Goal: Information Seeking & Learning: Learn about a topic

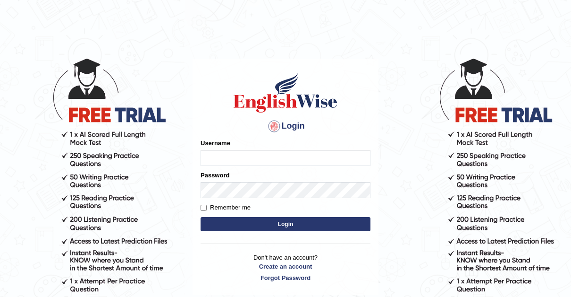
type input "Thelma"
click at [204, 208] on input "Remember me" at bounding box center [204, 207] width 6 height 6
checkbox input "true"
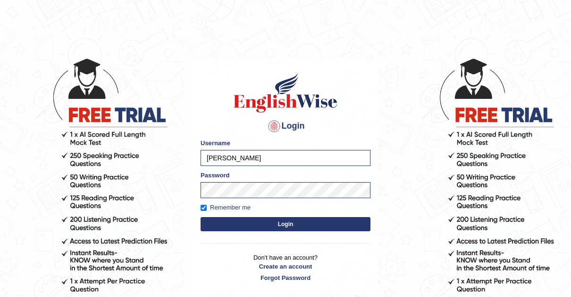
click at [281, 223] on button "Login" at bounding box center [286, 224] width 170 height 14
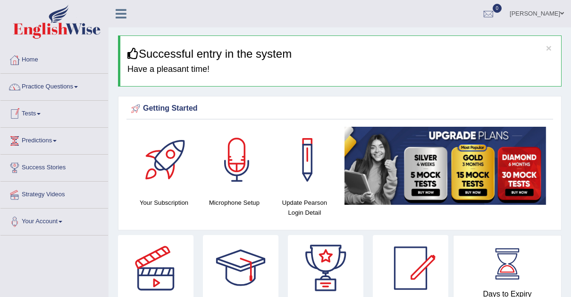
click at [42, 111] on link "Tests" at bounding box center [54, 113] width 108 height 24
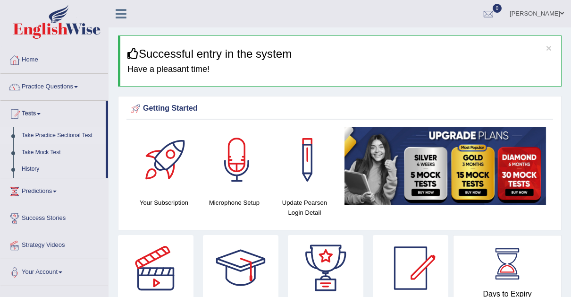
click at [74, 131] on link "Take Practice Sectional Test" at bounding box center [61, 135] width 88 height 17
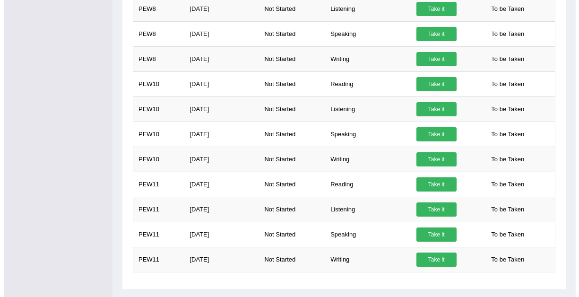
scroll to position [438, 0]
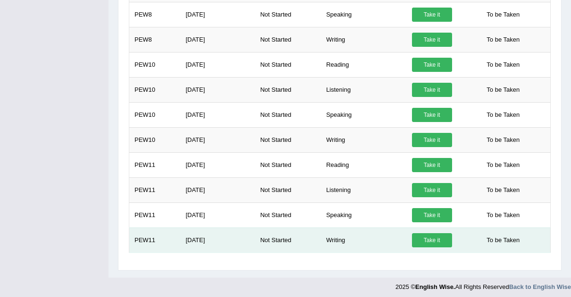
click at [432, 233] on link "Take it" at bounding box center [432, 240] width 40 height 14
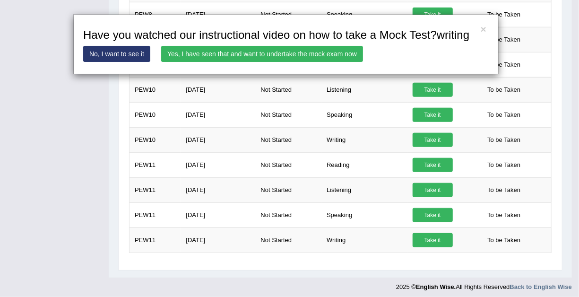
click at [234, 51] on link "Yes, I have seen that and want to undertake the mock exam now" at bounding box center [262, 54] width 202 height 16
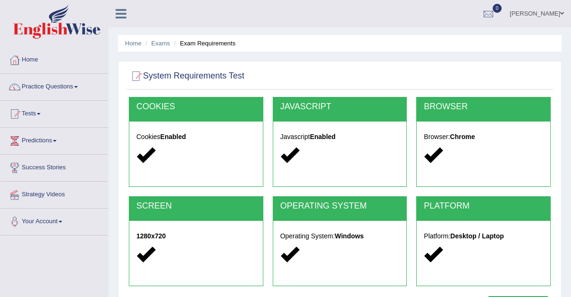
click at [76, 84] on link "Practice Questions" at bounding box center [54, 86] width 108 height 24
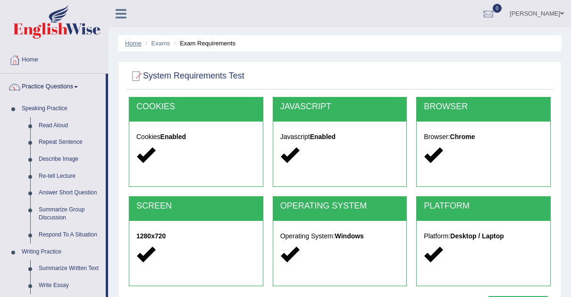
click at [133, 44] on link "Home" at bounding box center [133, 43] width 17 height 7
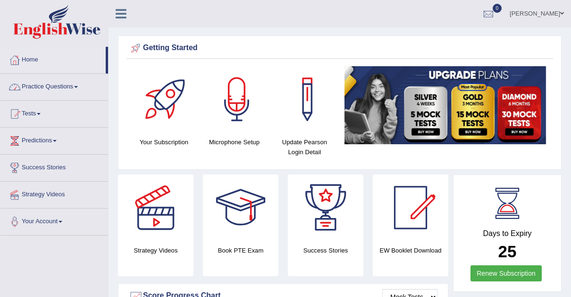
click at [78, 86] on span at bounding box center [76, 87] width 4 height 2
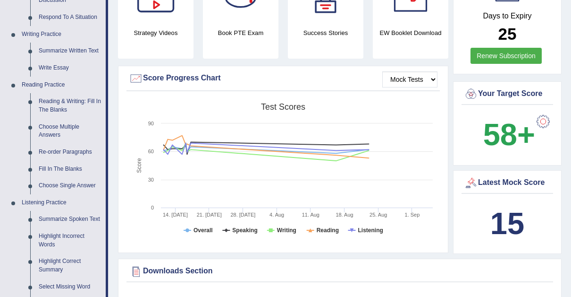
scroll to position [219, 0]
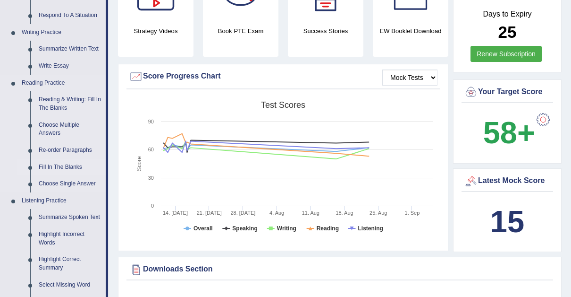
click at [46, 162] on link "Fill In The Blanks" at bounding box center [69, 167] width 71 height 17
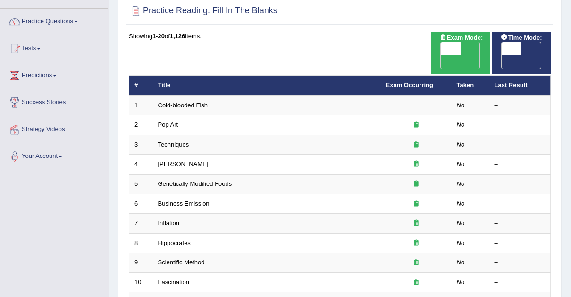
scroll to position [74, 0]
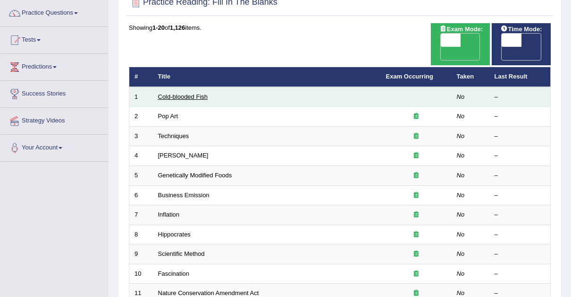
click at [174, 93] on link "Cold-blooded Fish" at bounding box center [183, 96] width 50 height 7
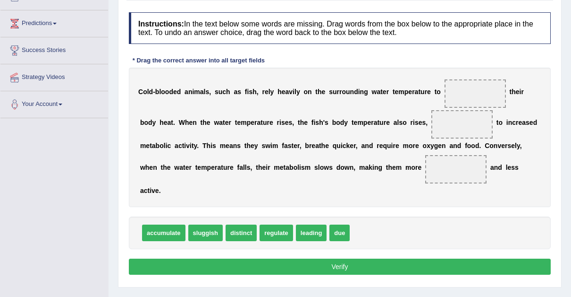
scroll to position [114, 0]
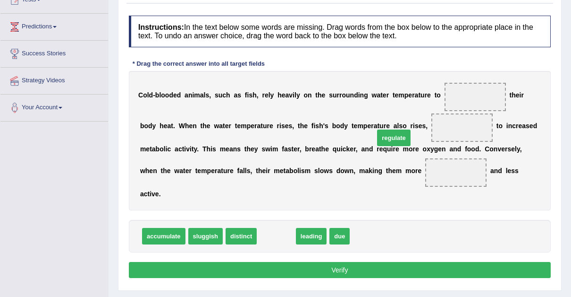
drag, startPoint x: 271, startPoint y: 220, endPoint x: 399, endPoint y: 115, distance: 165.8
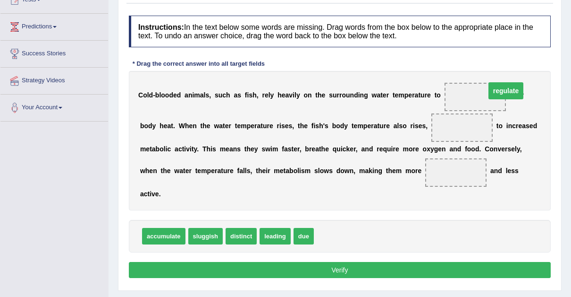
drag, startPoint x: 406, startPoint y: 125, endPoint x: 456, endPoint y: 94, distance: 58.7
drag, startPoint x: 298, startPoint y: 222, endPoint x: 410, endPoint y: 135, distance: 142.5
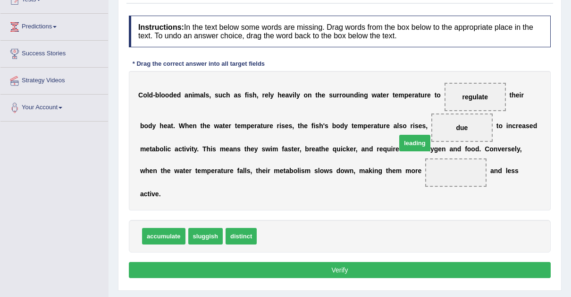
drag, startPoint x: 268, startPoint y: 220, endPoint x: 408, endPoint y: 128, distance: 167.7
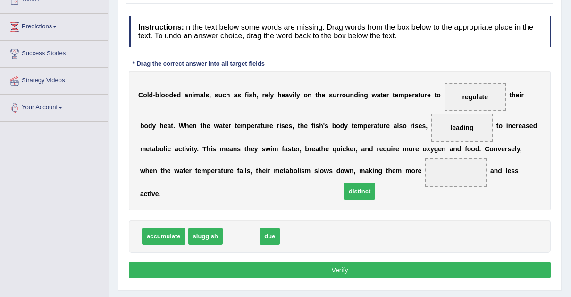
drag, startPoint x: 239, startPoint y: 220, endPoint x: 357, endPoint y: 176, distance: 126.6
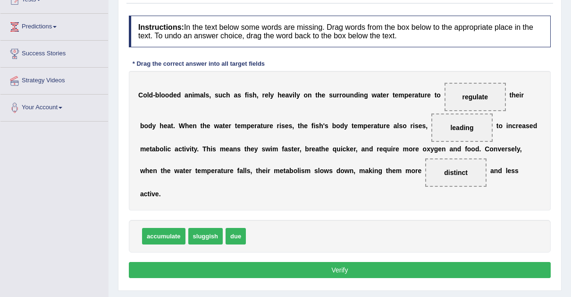
click at [341, 262] on button "Verify" at bounding box center [340, 270] width 422 height 16
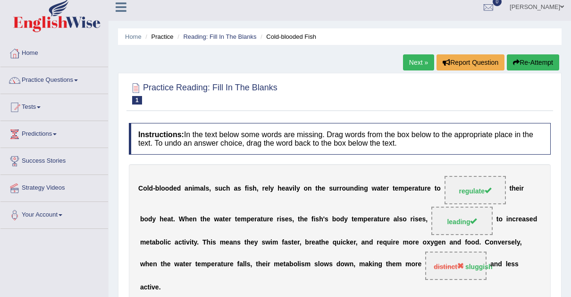
scroll to position [0, 0]
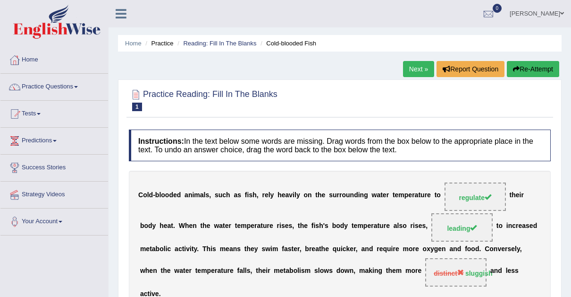
click at [410, 67] on link "Next »" at bounding box center [418, 69] width 31 height 16
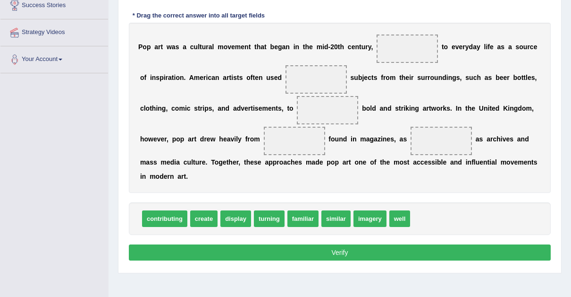
scroll to position [163, 0]
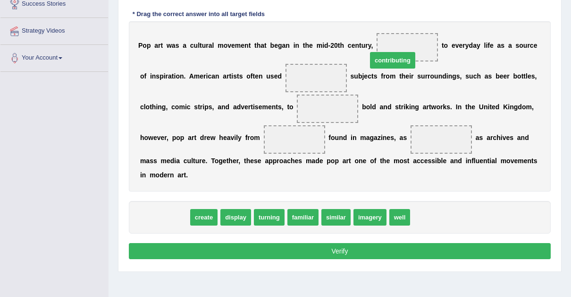
drag, startPoint x: 167, startPoint y: 202, endPoint x: 395, endPoint y: 34, distance: 283.4
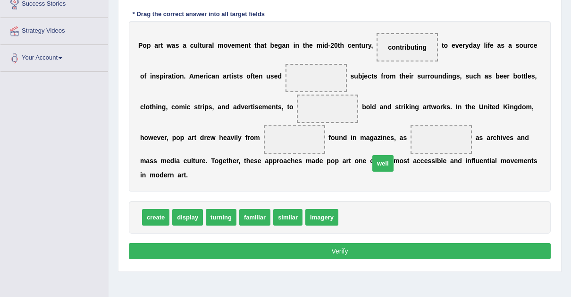
drag, startPoint x: 346, startPoint y: 202, endPoint x: 377, endPoint y: 148, distance: 62.4
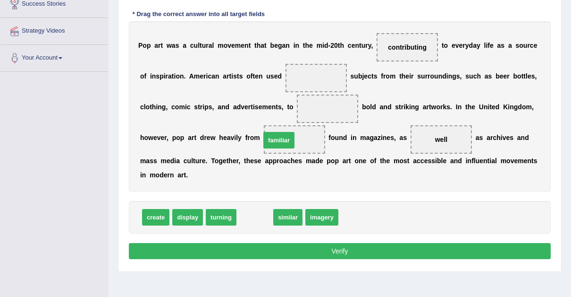
drag, startPoint x: 246, startPoint y: 203, endPoint x: 273, endPoint y: 116, distance: 91.3
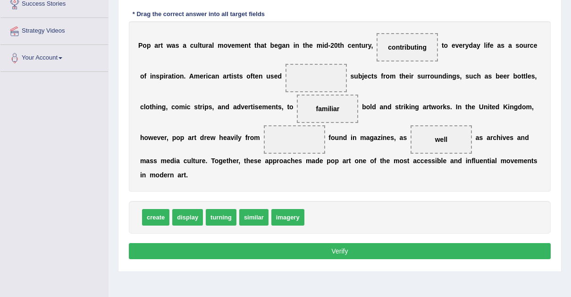
click at [297, 116] on span "familiar" at bounding box center [327, 108] width 61 height 28
drag, startPoint x: 273, startPoint y: 116, endPoint x: 290, endPoint y: 108, distance: 19.0
click at [297, 108] on span "familiar" at bounding box center [327, 108] width 61 height 28
drag, startPoint x: 290, startPoint y: 108, endPoint x: 296, endPoint y: 80, distance: 28.0
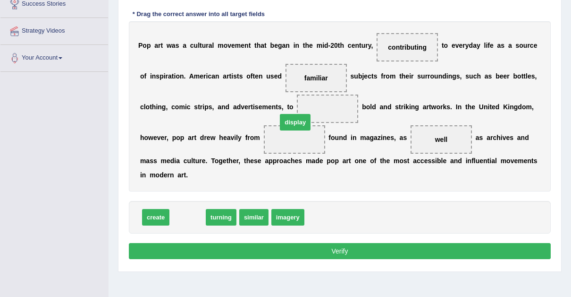
drag, startPoint x: 185, startPoint y: 202, endPoint x: 292, endPoint y: 107, distance: 143.5
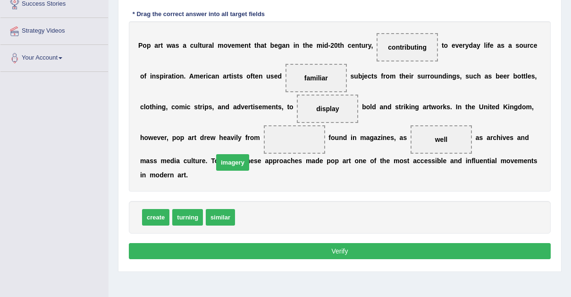
drag, startPoint x: 255, startPoint y: 201, endPoint x: 233, endPoint y: 146, distance: 58.9
click at [340, 243] on button "Verify" at bounding box center [340, 251] width 422 height 16
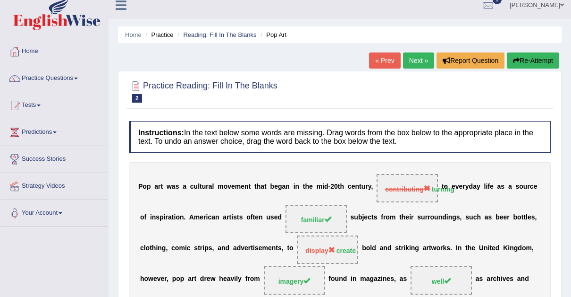
scroll to position [7, 0]
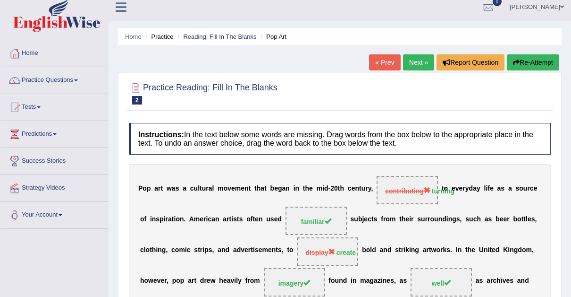
click at [414, 59] on link "Next »" at bounding box center [418, 62] width 31 height 16
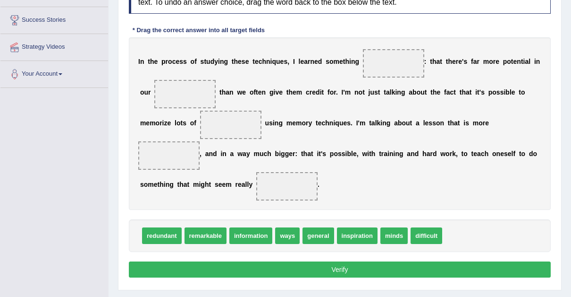
scroll to position [150, 0]
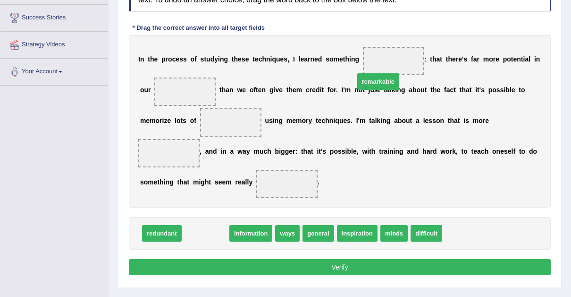
drag, startPoint x: 206, startPoint y: 215, endPoint x: 379, endPoint y: 63, distance: 230.2
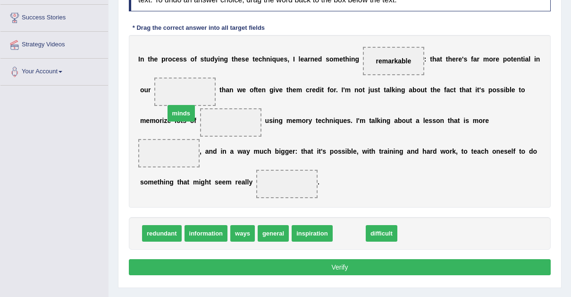
drag, startPoint x: 341, startPoint y: 220, endPoint x: 173, endPoint y: 99, distance: 206.8
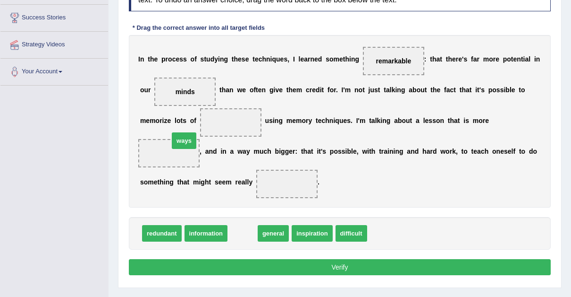
drag, startPoint x: 239, startPoint y: 218, endPoint x: 180, endPoint y: 126, distance: 109.1
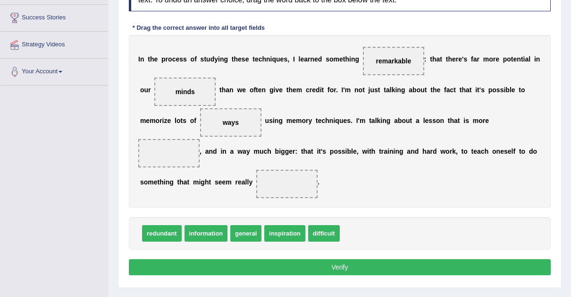
click at [183, 196] on div "Instructions: In the text below some words are missing. Drag words from the box…" at bounding box center [340, 128] width 427 height 307
drag, startPoint x: 314, startPoint y: 216, endPoint x: 452, endPoint y: 123, distance: 166.5
drag, startPoint x: 181, startPoint y: 121, endPoint x: 178, endPoint y: 170, distance: 49.7
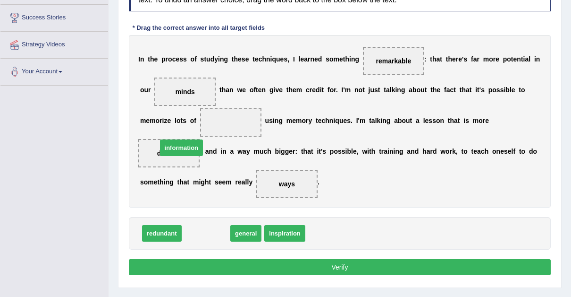
drag, startPoint x: 209, startPoint y: 215, endPoint x: 185, endPoint y: 130, distance: 88.9
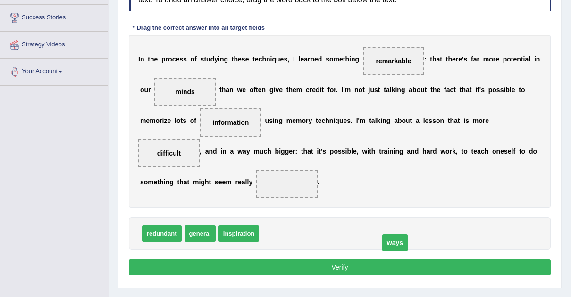
drag, startPoint x: 166, startPoint y: 163, endPoint x: 274, endPoint y: 221, distance: 123.0
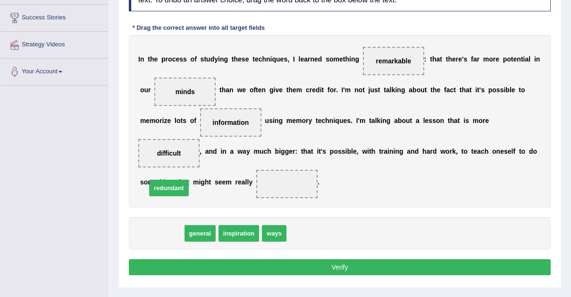
drag, startPoint x: 163, startPoint y: 214, endPoint x: 171, endPoint y: 153, distance: 62.3
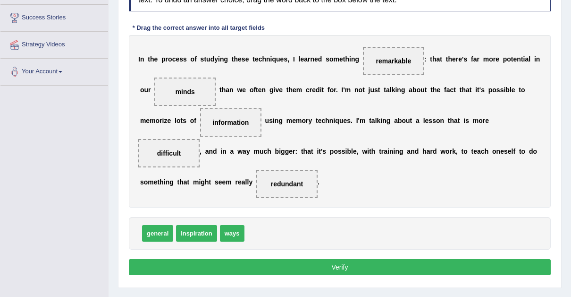
click at [343, 259] on button "Verify" at bounding box center [340, 267] width 422 height 16
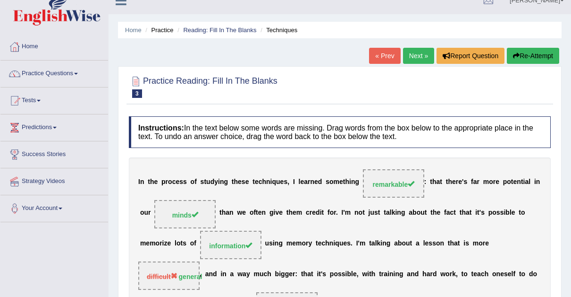
scroll to position [5, 0]
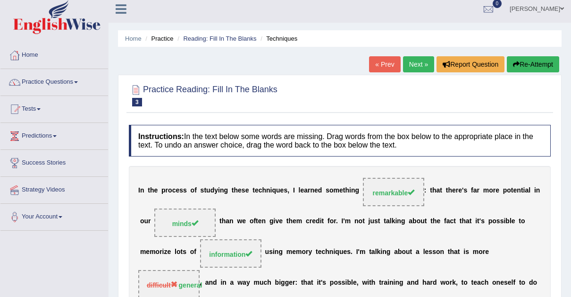
click at [419, 64] on link "Next »" at bounding box center [418, 64] width 31 height 16
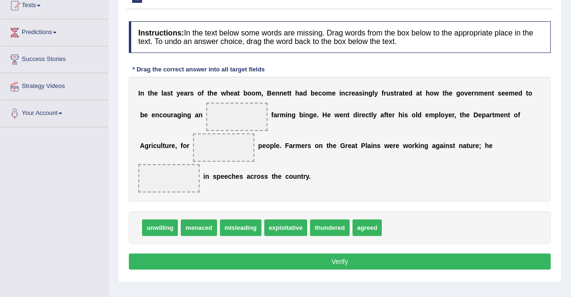
scroll to position [112, 0]
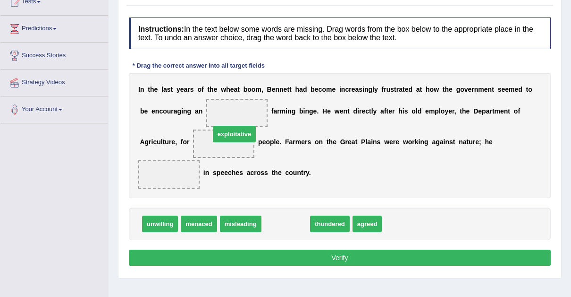
drag, startPoint x: 283, startPoint y: 206, endPoint x: 231, endPoint y: 117, distance: 103.0
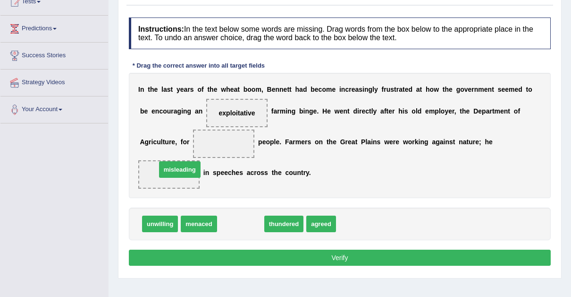
drag, startPoint x: 239, startPoint y: 204, endPoint x: 176, endPoint y: 149, distance: 83.7
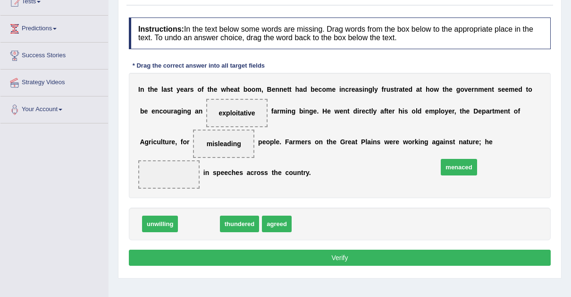
drag, startPoint x: 193, startPoint y: 205, endPoint x: 454, endPoint y: 148, distance: 267.3
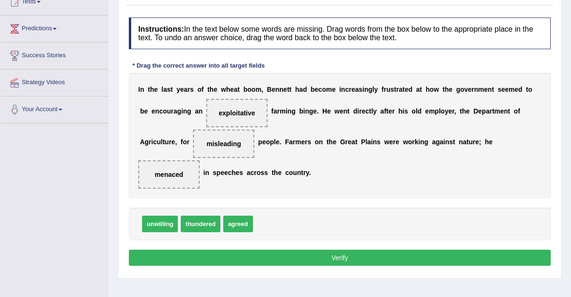
click at [333, 249] on button "Verify" at bounding box center [340, 257] width 422 height 16
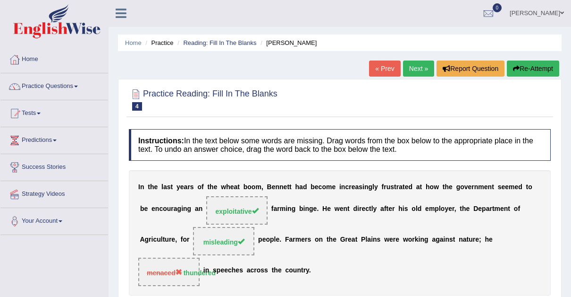
scroll to position [0, 0]
click at [417, 69] on link "Next »" at bounding box center [418, 69] width 31 height 16
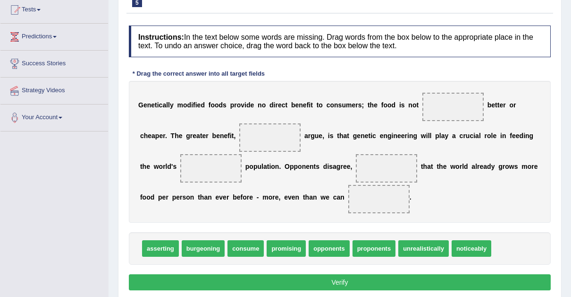
scroll to position [105, 0]
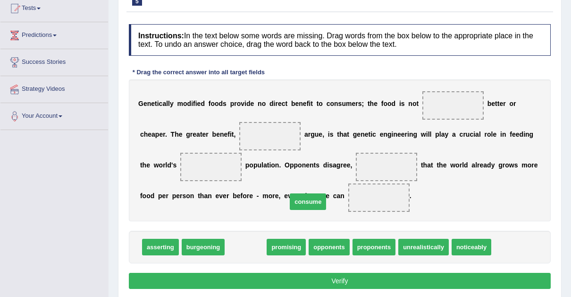
drag, startPoint x: 243, startPoint y: 247, endPoint x: 306, endPoint y: 201, distance: 77.8
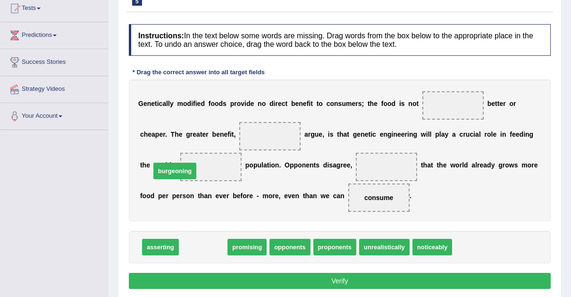
drag, startPoint x: 205, startPoint y: 246, endPoint x: 177, endPoint y: 170, distance: 80.7
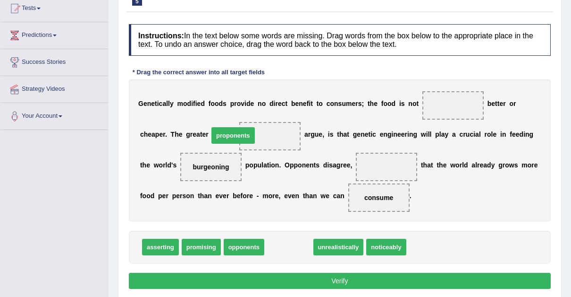
drag, startPoint x: 290, startPoint y: 250, endPoint x: 234, endPoint y: 141, distance: 122.9
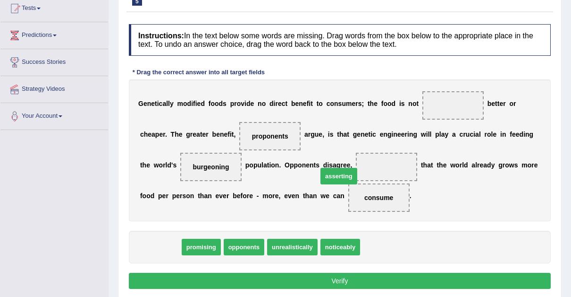
drag, startPoint x: 155, startPoint y: 247, endPoint x: 333, endPoint y: 175, distance: 191.5
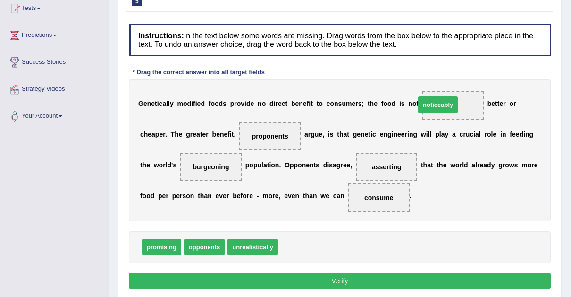
drag, startPoint x: 293, startPoint y: 246, endPoint x: 430, endPoint y: 104, distance: 197.4
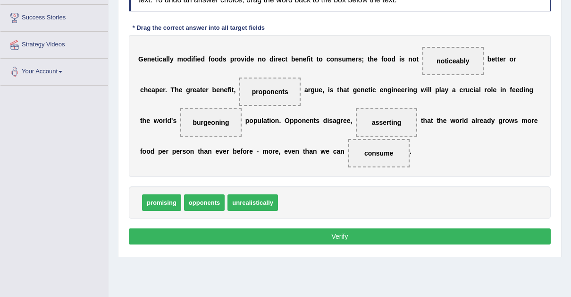
scroll to position [151, 0]
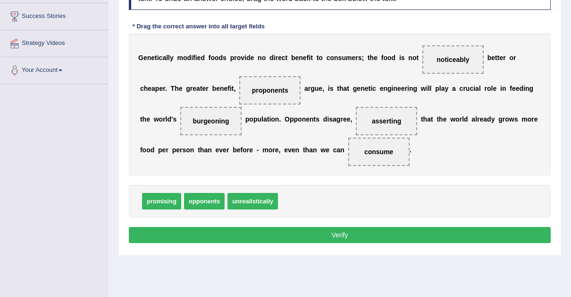
click at [337, 231] on button "Verify" at bounding box center [340, 235] width 422 height 16
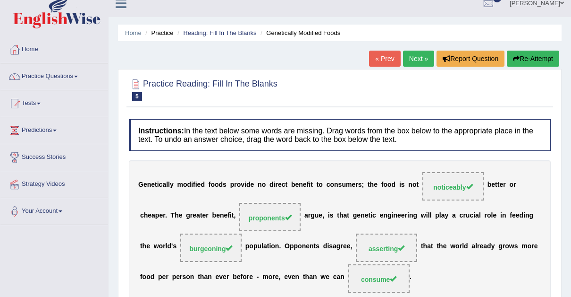
scroll to position [0, 0]
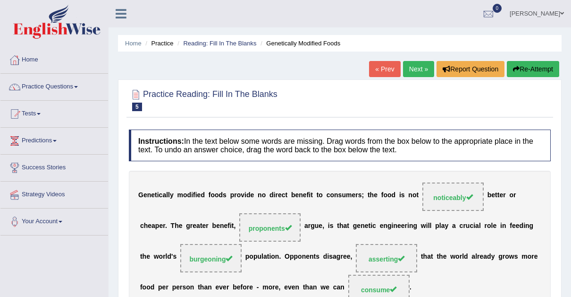
click at [418, 69] on link "Next »" at bounding box center [418, 69] width 31 height 16
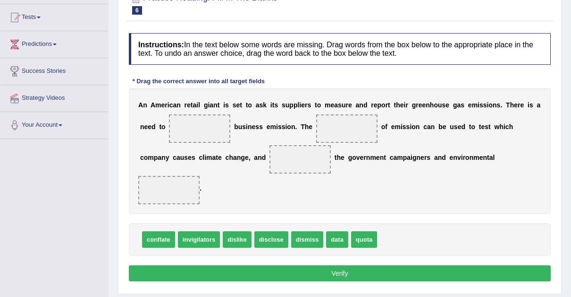
scroll to position [103, 0]
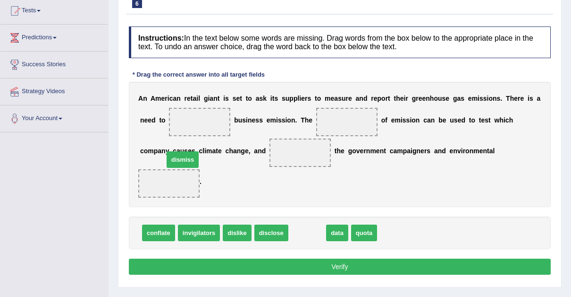
drag, startPoint x: 298, startPoint y: 199, endPoint x: 175, endPoint y: 124, distance: 143.9
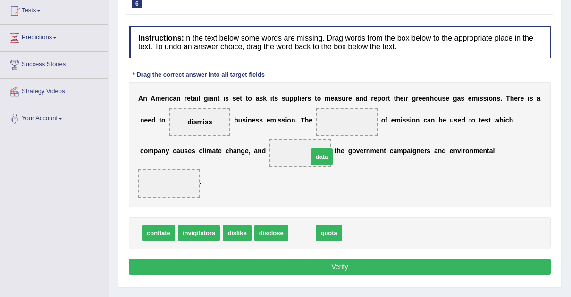
drag, startPoint x: 297, startPoint y: 198, endPoint x: 317, endPoint y: 122, distance: 78.6
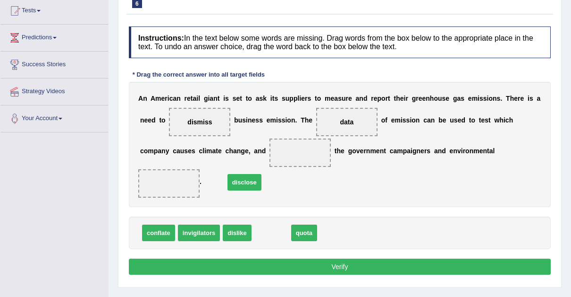
drag, startPoint x: 269, startPoint y: 199, endPoint x: 242, endPoint y: 150, distance: 56.0
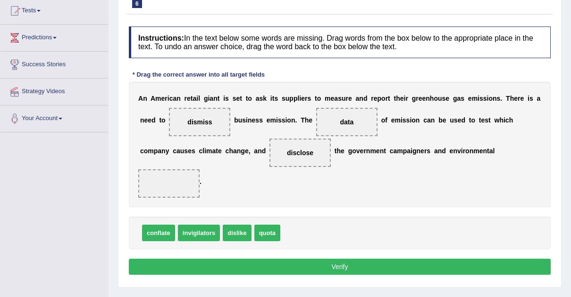
click at [267, 224] on span "quota" at bounding box center [268, 232] width 26 height 17
drag, startPoint x: 267, startPoint y: 202, endPoint x: 468, endPoint y: 158, distance: 205.9
click at [341, 258] on button "Verify" at bounding box center [340, 266] width 422 height 16
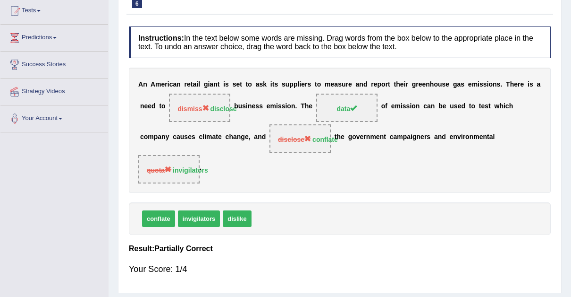
scroll to position [0, 0]
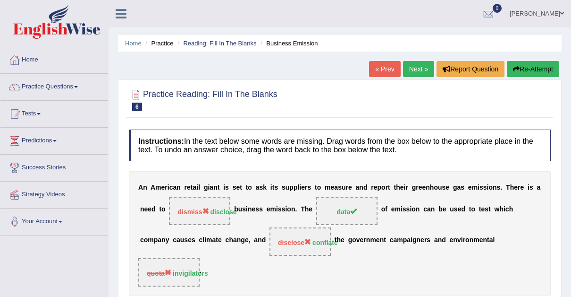
click at [418, 70] on link "Next »" at bounding box center [418, 69] width 31 height 16
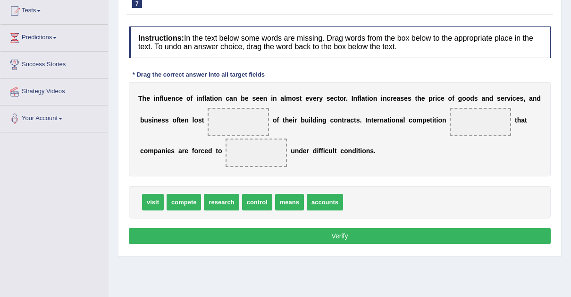
scroll to position [104, 0]
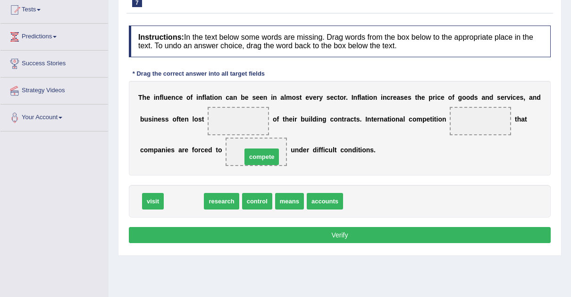
drag, startPoint x: 182, startPoint y: 202, endPoint x: 260, endPoint y: 158, distance: 89.7
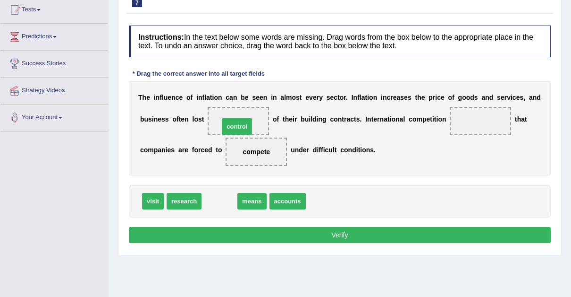
drag, startPoint x: 221, startPoint y: 202, endPoint x: 238, endPoint y: 127, distance: 76.6
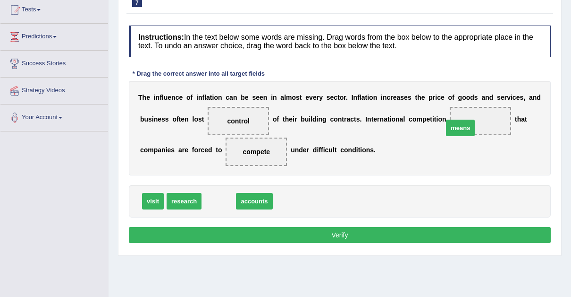
drag, startPoint x: 217, startPoint y: 199, endPoint x: 459, endPoint y: 127, distance: 252.5
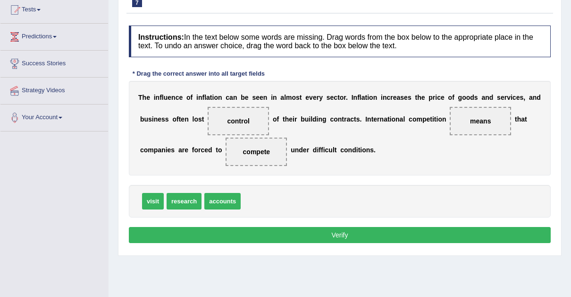
click at [341, 232] on button "Verify" at bounding box center [340, 235] width 422 height 16
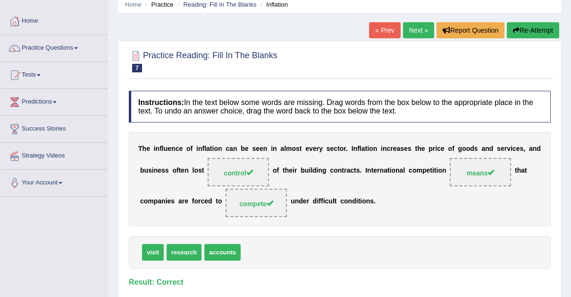
scroll to position [36, 0]
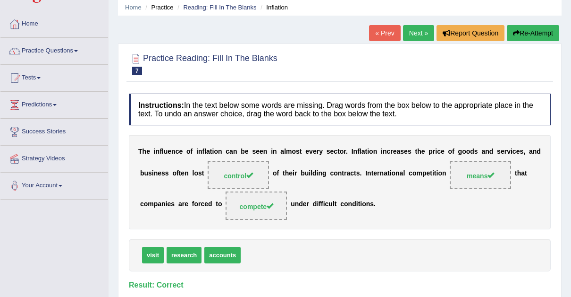
click at [415, 31] on link "Next »" at bounding box center [418, 33] width 31 height 16
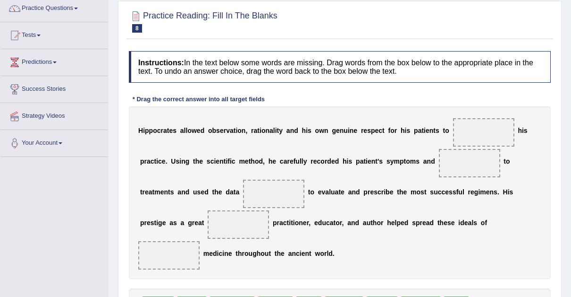
scroll to position [84, 0]
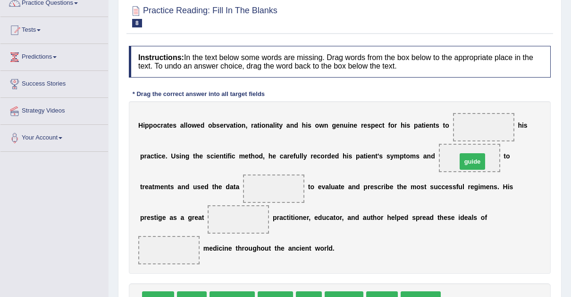
drag, startPoint x: 444, startPoint y: 267, endPoint x: 460, endPoint y: 129, distance: 138.8
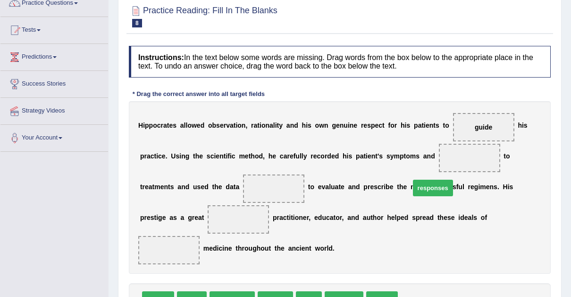
drag, startPoint x: 412, startPoint y: 267, endPoint x: 425, endPoint y: 156, distance: 112.1
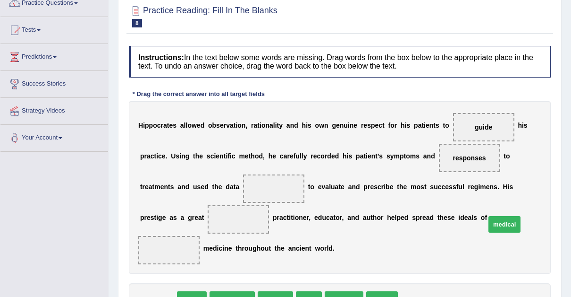
drag, startPoint x: 160, startPoint y: 268, endPoint x: 507, endPoint y: 193, distance: 354.7
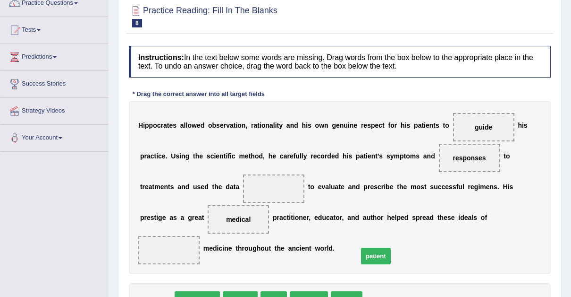
drag, startPoint x: 159, startPoint y: 269, endPoint x: 378, endPoint y: 225, distance: 223.5
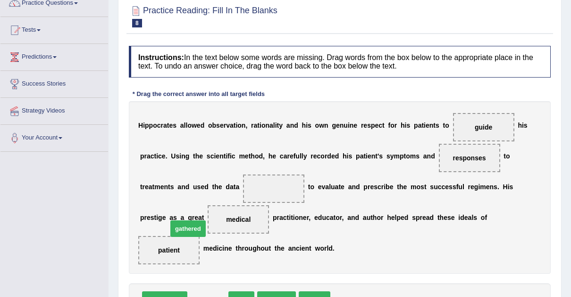
drag, startPoint x: 207, startPoint y: 267, endPoint x: 187, endPoint y: 196, distance: 73.6
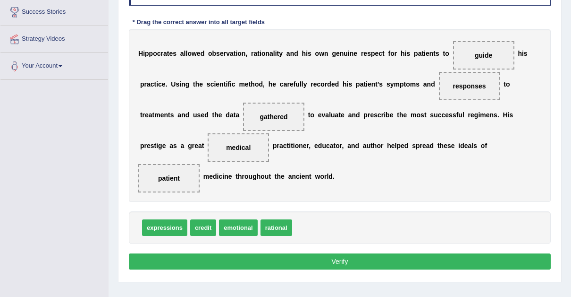
scroll to position [156, 0]
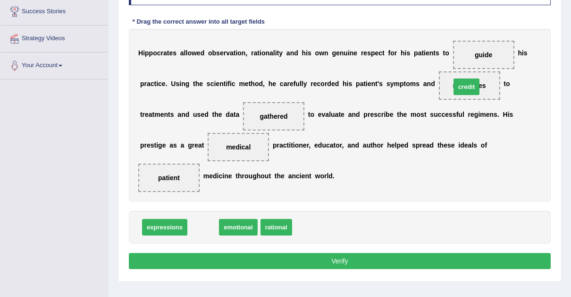
drag, startPoint x: 197, startPoint y: 196, endPoint x: 460, endPoint y: 56, distance: 298.3
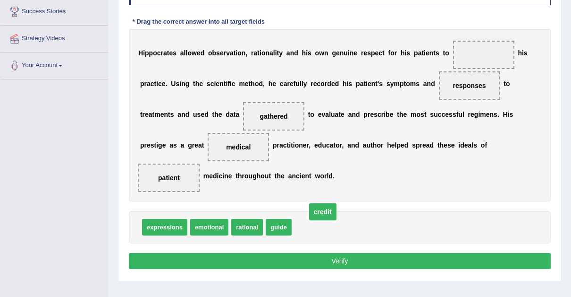
drag, startPoint x: 460, startPoint y: 50, endPoint x: 294, endPoint y: 222, distance: 238.8
click at [309, 220] on span "credit" at bounding box center [322, 211] width 27 height 17
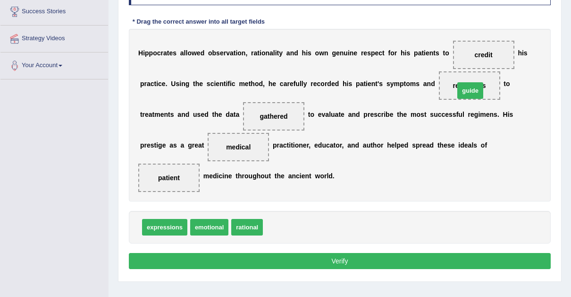
drag, startPoint x: 271, startPoint y: 199, endPoint x: 462, endPoint y: 62, distance: 235.6
click at [339, 253] on button "Verify" at bounding box center [340, 261] width 422 height 16
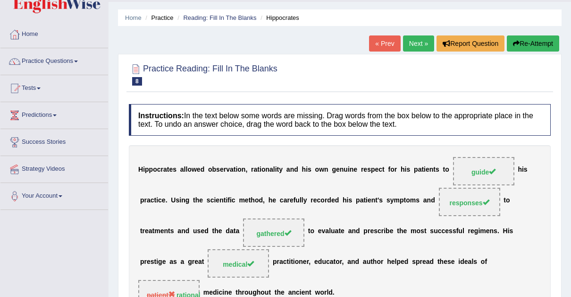
scroll to position [0, 0]
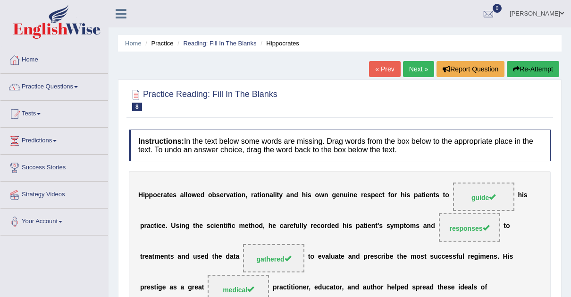
click at [419, 67] on link "Next »" at bounding box center [418, 69] width 31 height 16
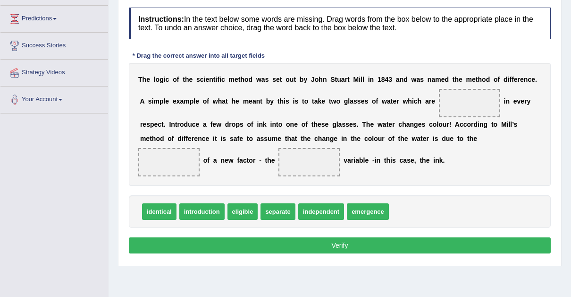
scroll to position [124, 0]
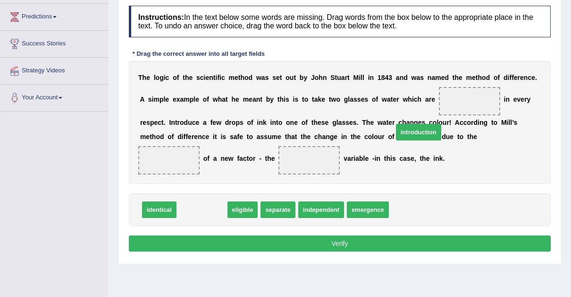
drag, startPoint x: 199, startPoint y: 226, endPoint x: 417, endPoint y: 148, distance: 231.7
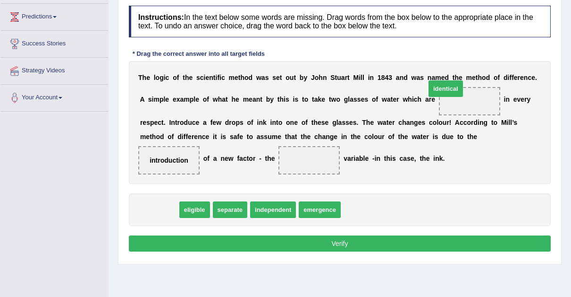
drag, startPoint x: 156, startPoint y: 230, endPoint x: 443, endPoint y: 109, distance: 311.5
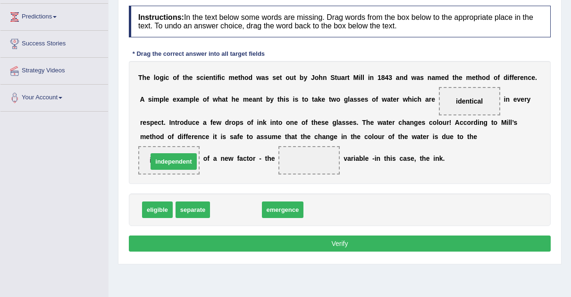
drag, startPoint x: 227, startPoint y: 225, endPoint x: 164, endPoint y: 177, distance: 79.5
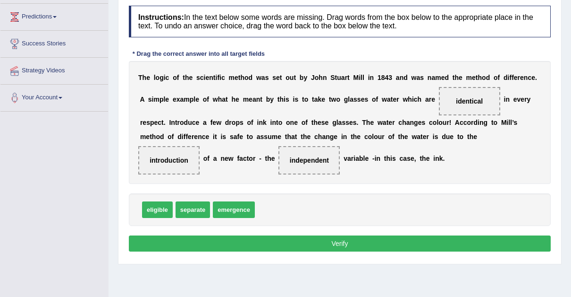
click at [341, 251] on button "Verify" at bounding box center [340, 243] width 422 height 16
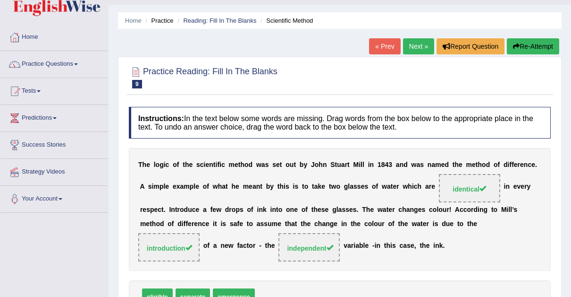
scroll to position [0, 0]
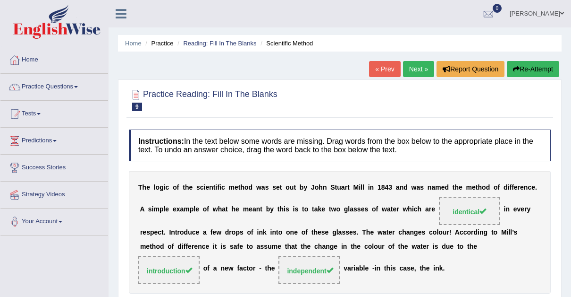
click at [416, 65] on link "Next »" at bounding box center [418, 69] width 31 height 16
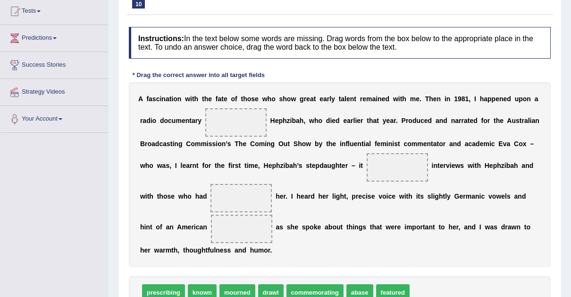
scroll to position [115, 0]
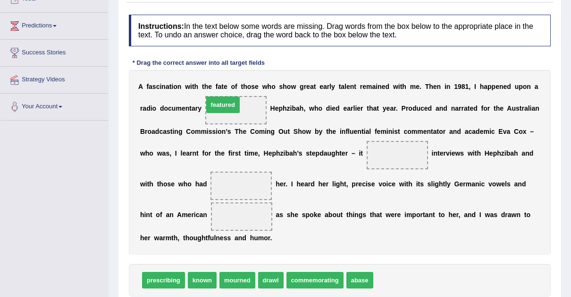
drag, startPoint x: 383, startPoint y: 281, endPoint x: 202, endPoint y: 95, distance: 259.5
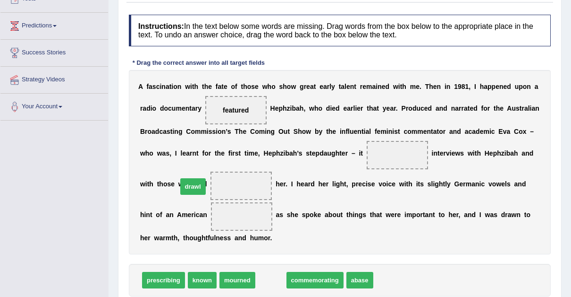
drag, startPoint x: 268, startPoint y: 281, endPoint x: 190, endPoint y: 188, distance: 121.7
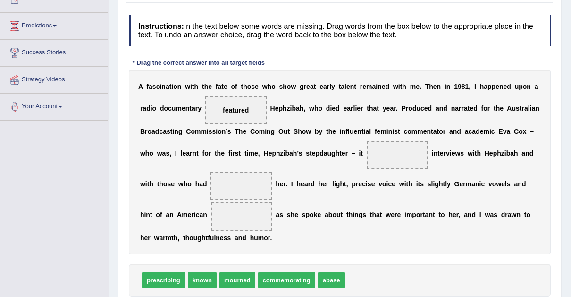
drag, startPoint x: 190, startPoint y: 188, endPoint x: 251, endPoint y: 308, distance: 134.5
click at [251, 182] on html "Toggle navigation Home Practice Questions Speaking Practice Read Aloud Repeat S…" at bounding box center [285, 33] width 571 height 297
drag, startPoint x: 232, startPoint y: 277, endPoint x: 186, endPoint y: 187, distance: 102.0
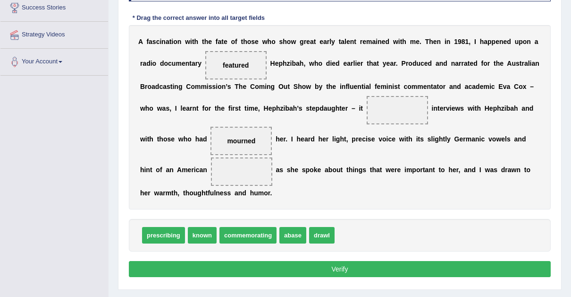
scroll to position [163, 0]
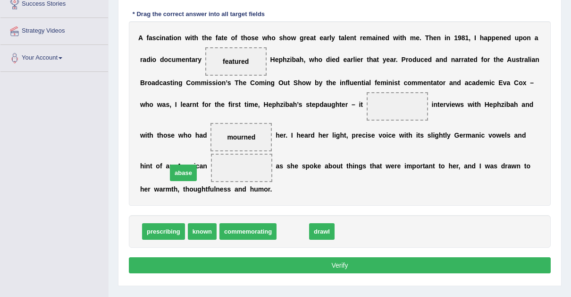
drag, startPoint x: 284, startPoint y: 232, endPoint x: 174, endPoint y: 174, distance: 124.2
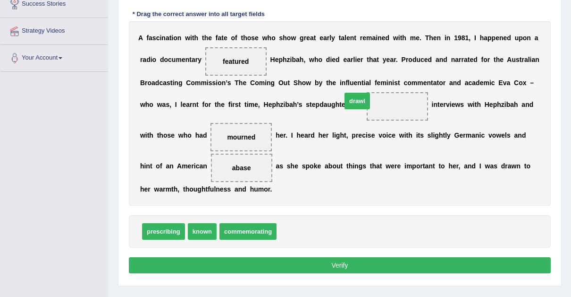
drag, startPoint x: 287, startPoint y: 231, endPoint x: 351, endPoint y: 93, distance: 152.8
click at [340, 263] on button "Verify" at bounding box center [340, 265] width 422 height 16
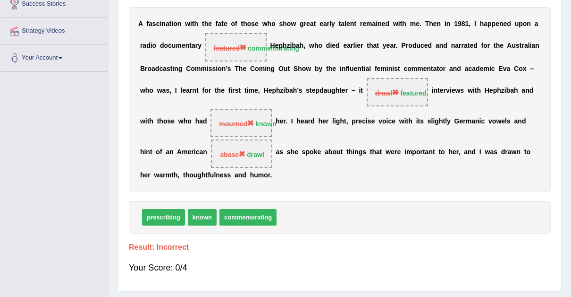
scroll to position [13, 0]
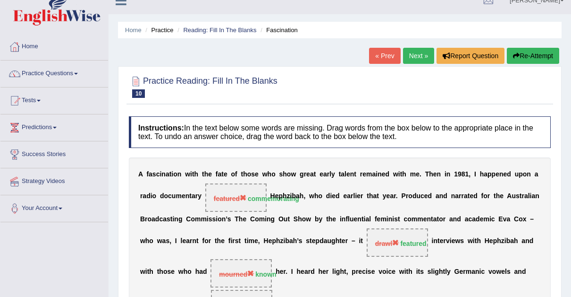
click at [529, 53] on button "Re-Attempt" at bounding box center [533, 56] width 52 height 16
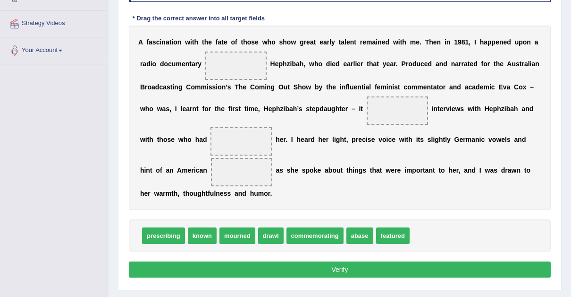
scroll to position [178, 0]
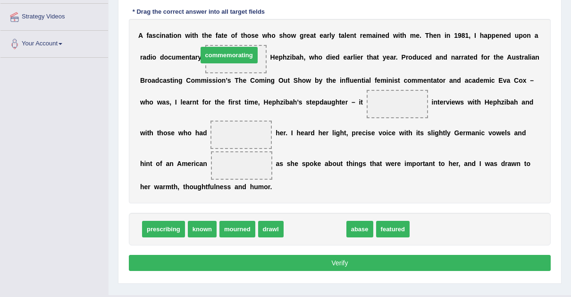
drag, startPoint x: 315, startPoint y: 228, endPoint x: 229, endPoint y: 56, distance: 192.6
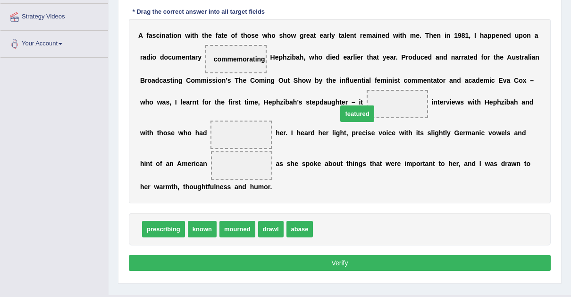
drag, startPoint x: 339, startPoint y: 229, endPoint x: 363, endPoint y: 101, distance: 130.3
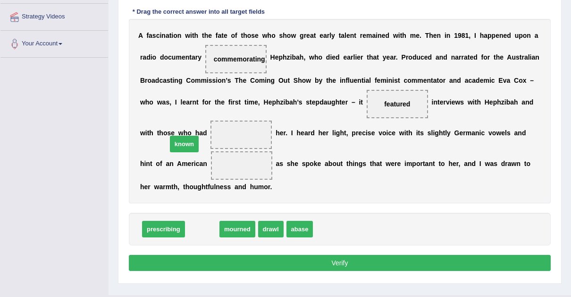
drag, startPoint x: 201, startPoint y: 230, endPoint x: 188, endPoint y: 144, distance: 87.8
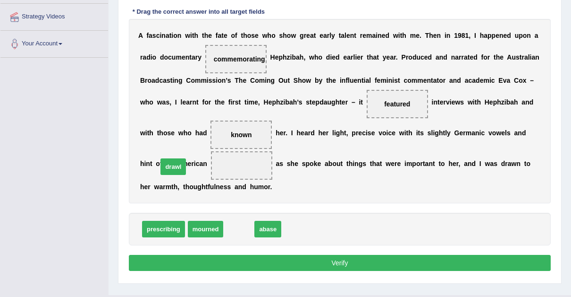
drag, startPoint x: 239, startPoint y: 229, endPoint x: 171, endPoint y: 170, distance: 89.3
click at [334, 260] on button "Verify" at bounding box center [340, 263] width 422 height 16
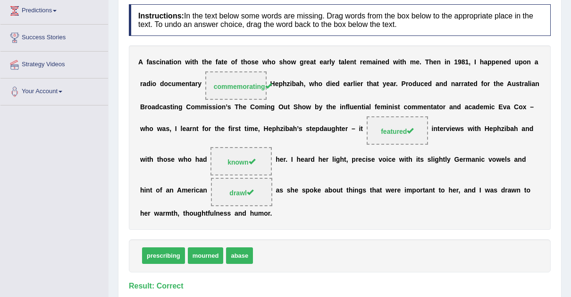
scroll to position [0, 0]
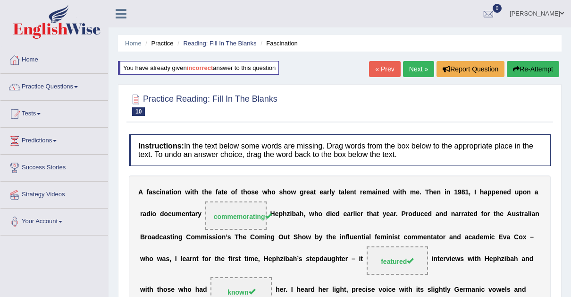
click at [416, 67] on link "Next »" at bounding box center [418, 69] width 31 height 16
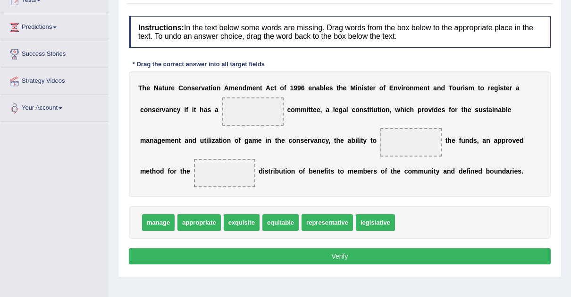
scroll to position [114, 0]
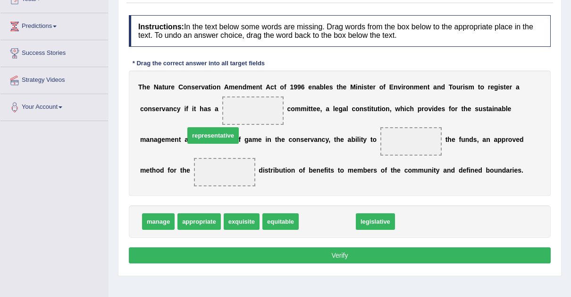
drag, startPoint x: 321, startPoint y: 205, endPoint x: 206, endPoint y: 118, distance: 143.6
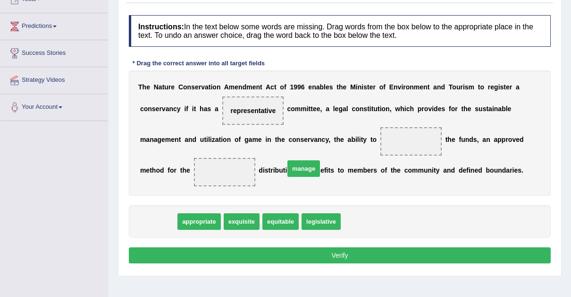
drag, startPoint x: 157, startPoint y: 203, endPoint x: 302, endPoint y: 150, distance: 154.8
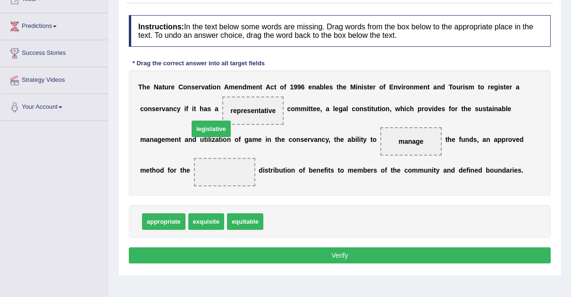
drag, startPoint x: 285, startPoint y: 207, endPoint x: 210, endPoint y: 114, distance: 119.3
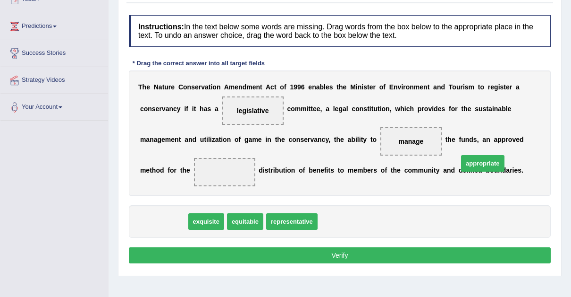
drag, startPoint x: 158, startPoint y: 203, endPoint x: 477, endPoint y: 145, distance: 324.5
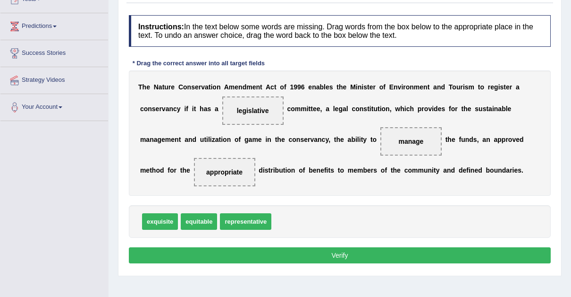
click at [329, 247] on button "Verify" at bounding box center [340, 255] width 422 height 16
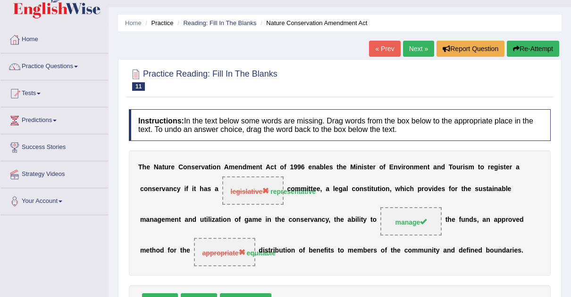
scroll to position [20, 0]
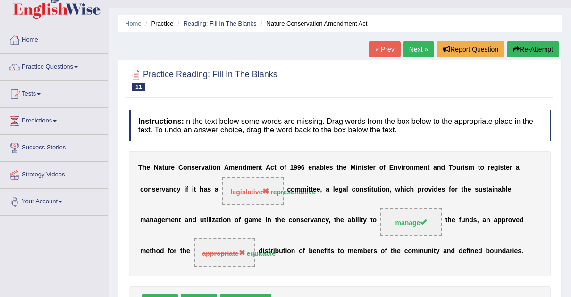
click at [414, 48] on link "Next »" at bounding box center [418, 49] width 31 height 16
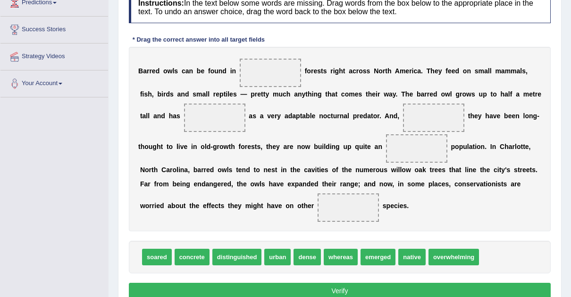
scroll to position [142, 0]
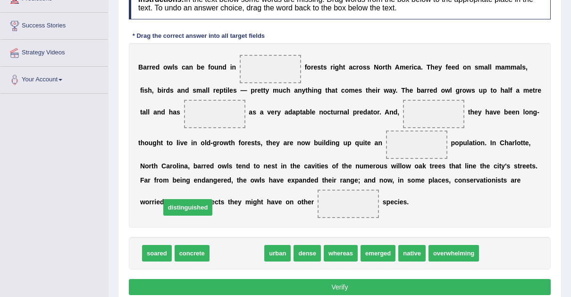
drag, startPoint x: 234, startPoint y: 252, endPoint x: 186, endPoint y: 207, distance: 65.9
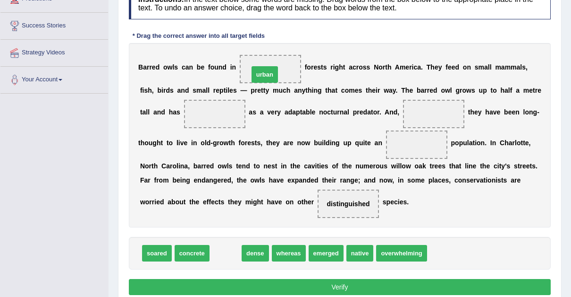
drag, startPoint x: 222, startPoint y: 257, endPoint x: 262, endPoint y: 78, distance: 182.8
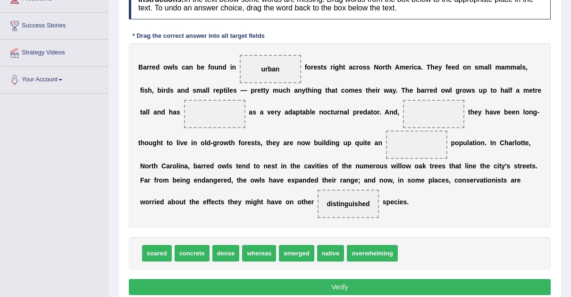
click at [403, 113] on span at bounding box center [433, 114] width 61 height 28
drag, startPoint x: 292, startPoint y: 253, endPoint x: 345, endPoint y: 148, distance: 117.4
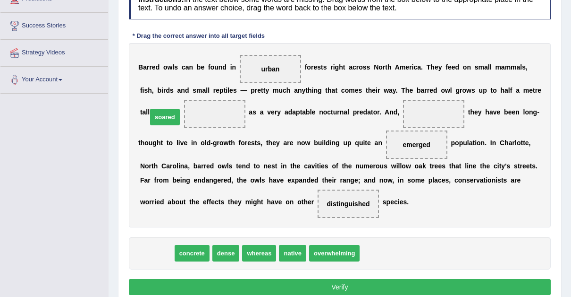
drag, startPoint x: 155, startPoint y: 253, endPoint x: 163, endPoint y: 117, distance: 136.3
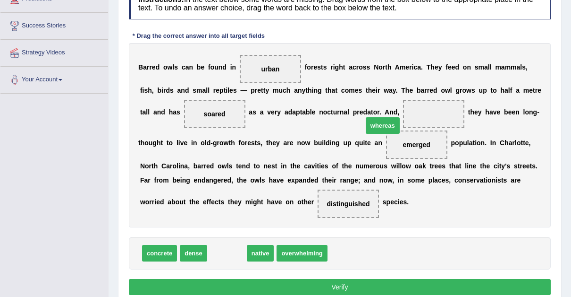
drag, startPoint x: 223, startPoint y: 254, endPoint x: 379, endPoint y: 126, distance: 201.4
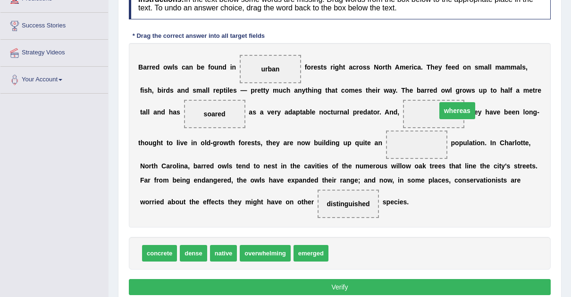
drag, startPoint x: 345, startPoint y: 145, endPoint x: 386, endPoint y: 111, distance: 53.0
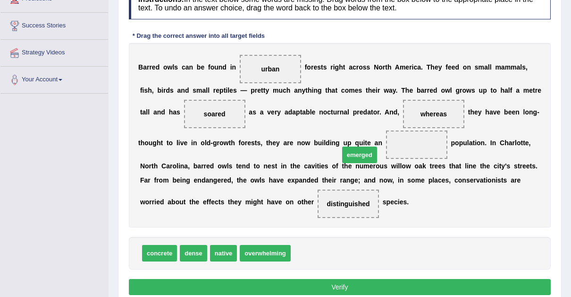
drag, startPoint x: 309, startPoint y: 254, endPoint x: 357, endPoint y: 157, distance: 108.1
click at [340, 286] on button "Verify" at bounding box center [340, 287] width 422 height 16
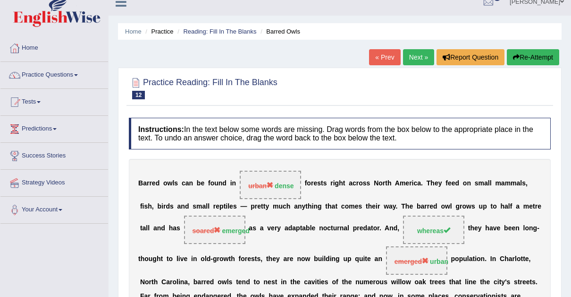
scroll to position [9, 0]
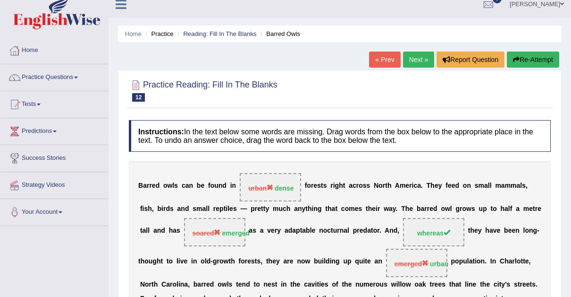
click at [528, 58] on button "Re-Attempt" at bounding box center [533, 59] width 52 height 16
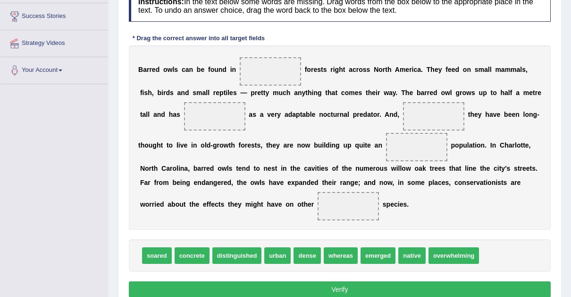
scroll to position [152, 0]
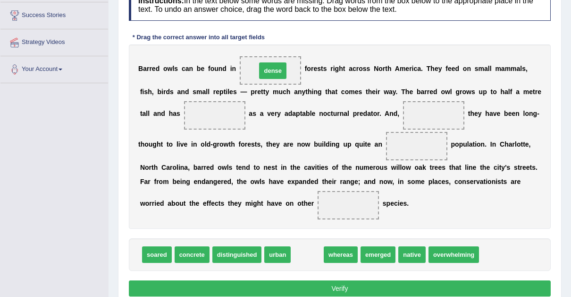
drag, startPoint x: 300, startPoint y: 254, endPoint x: 266, endPoint y: 70, distance: 186.9
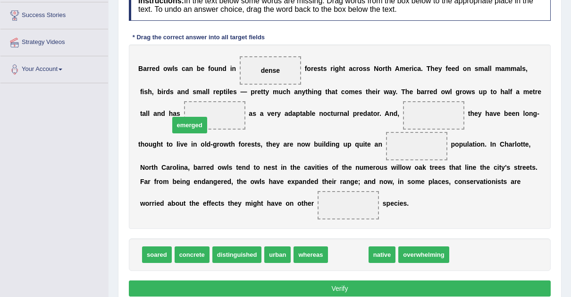
drag, startPoint x: 350, startPoint y: 253, endPoint x: 191, endPoint y: 123, distance: 205.7
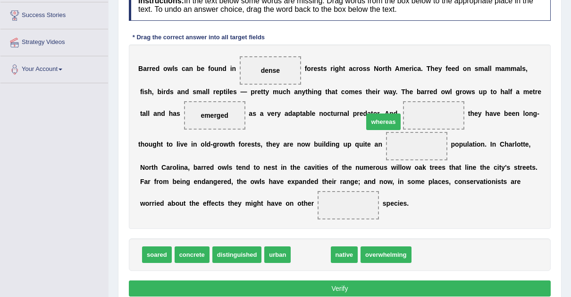
drag, startPoint x: 299, startPoint y: 255, endPoint x: 373, endPoint y: 121, distance: 152.6
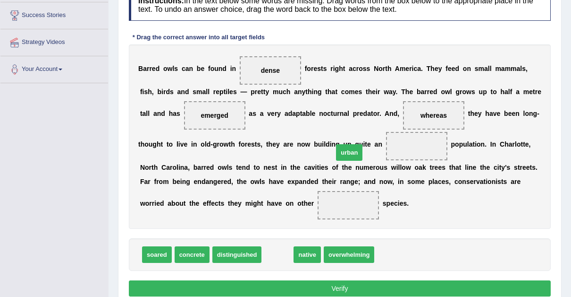
drag, startPoint x: 269, startPoint y: 254, endPoint x: 341, endPoint y: 152, distance: 124.7
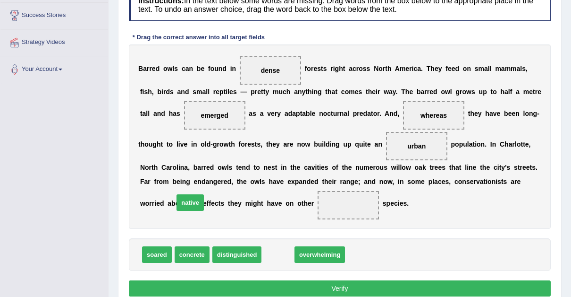
drag, startPoint x: 272, startPoint y: 253, endPoint x: 185, endPoint y: 208, distance: 98.4
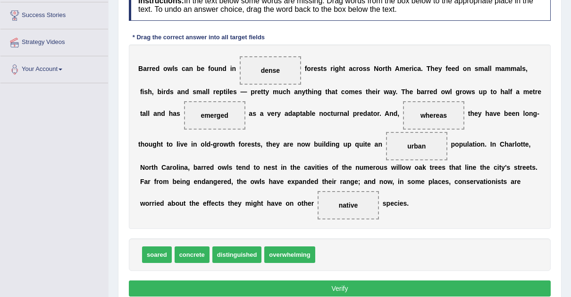
scroll to position [199, 0]
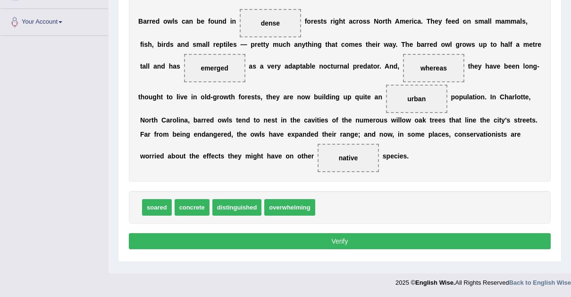
click at [332, 238] on button "Verify" at bounding box center [340, 241] width 422 height 16
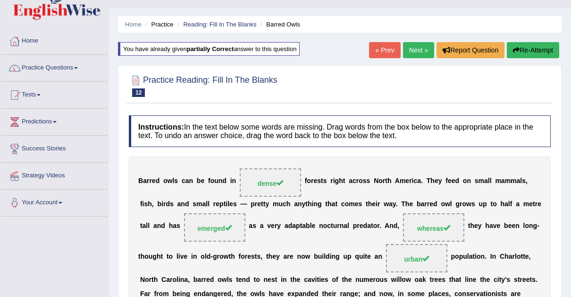
scroll to position [0, 0]
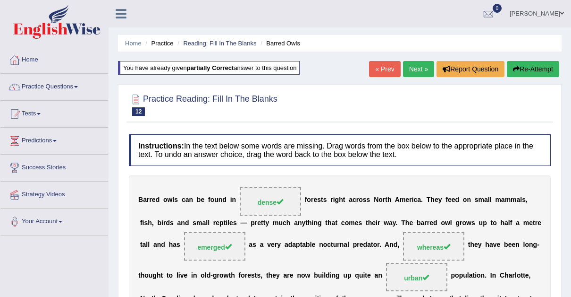
click at [413, 67] on link "Next »" at bounding box center [418, 69] width 31 height 16
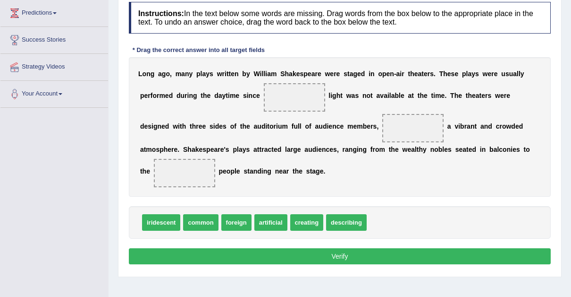
scroll to position [129, 0]
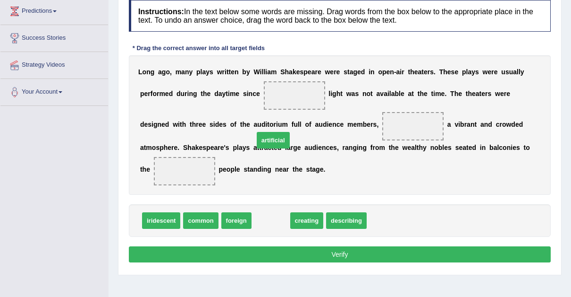
drag, startPoint x: 269, startPoint y: 219, endPoint x: 273, endPoint y: 110, distance: 109.7
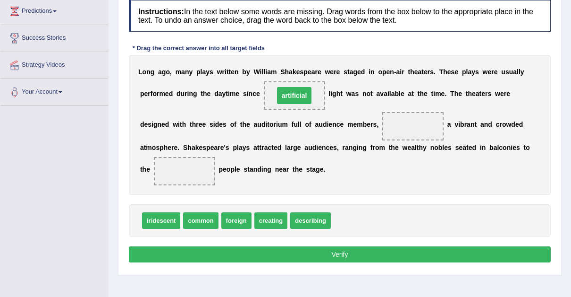
click at [273, 110] on div "L o n g a g o , m a n y p l a y s w r i t t e n b y W i l l i a m S h a k e s p…" at bounding box center [340, 124] width 422 height 139
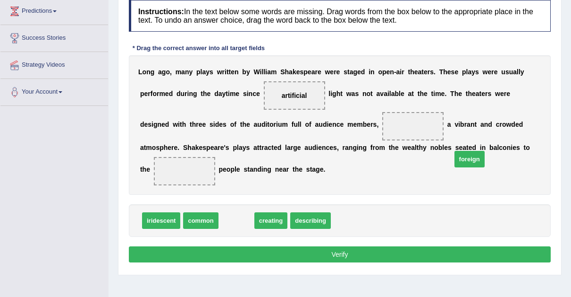
drag, startPoint x: 230, startPoint y: 220, endPoint x: 465, endPoint y: 158, distance: 242.6
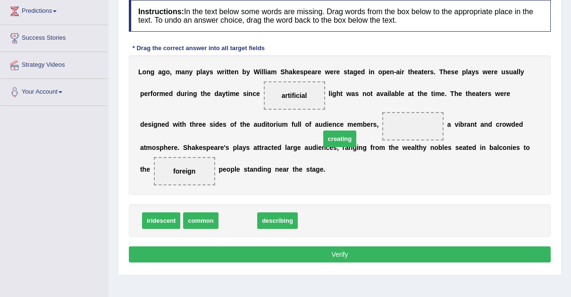
drag, startPoint x: 234, startPoint y: 220, endPoint x: 343, endPoint y: 134, distance: 139.3
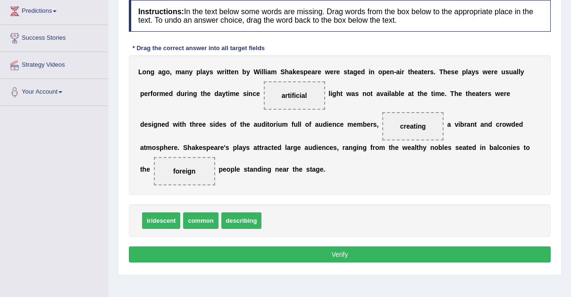
click at [337, 253] on button "Verify" at bounding box center [340, 254] width 422 height 16
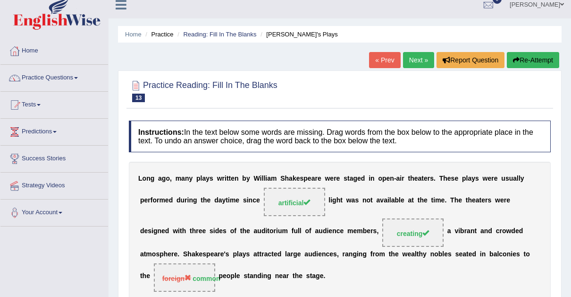
scroll to position [0, 0]
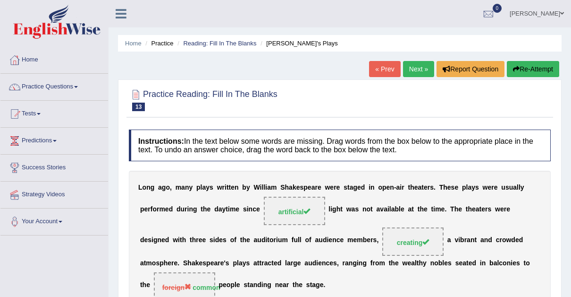
click at [418, 64] on link "Next »" at bounding box center [418, 69] width 31 height 16
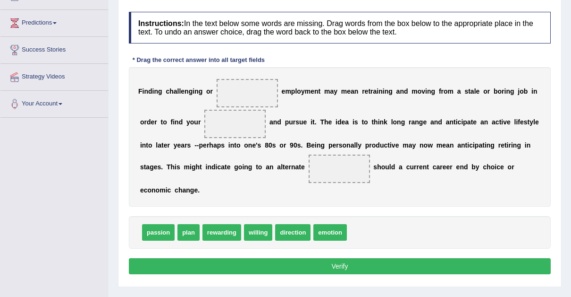
scroll to position [121, 0]
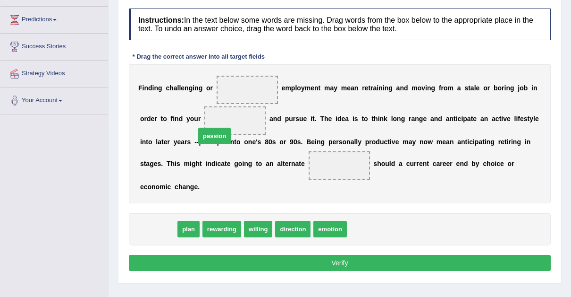
drag, startPoint x: 158, startPoint y: 214, endPoint x: 212, endPoint y: 123, distance: 106.1
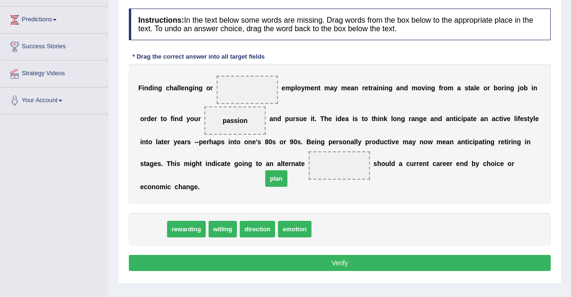
drag, startPoint x: 150, startPoint y: 216, endPoint x: 273, endPoint y: 170, distance: 131.8
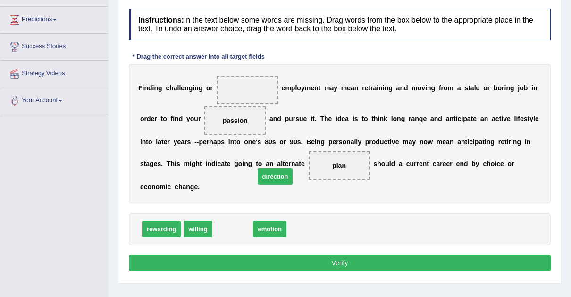
drag, startPoint x: 227, startPoint y: 215, endPoint x: 270, endPoint y: 163, distance: 67.1
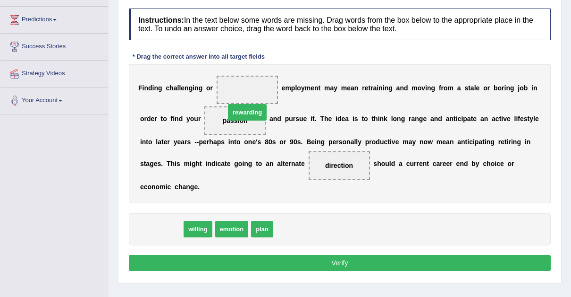
drag, startPoint x: 154, startPoint y: 216, endPoint x: 240, endPoint y: 100, distance: 144.5
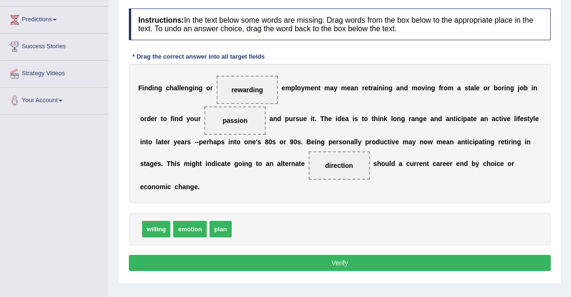
click at [341, 255] on button "Verify" at bounding box center [340, 263] width 422 height 16
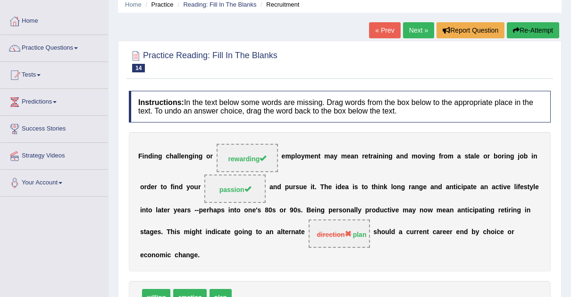
scroll to position [0, 0]
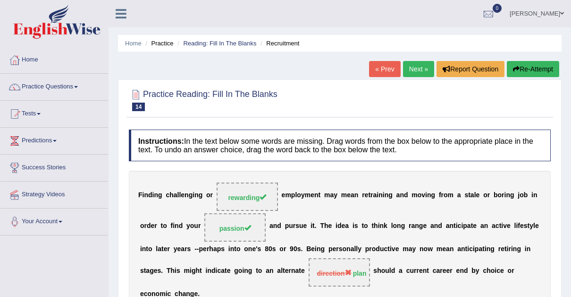
click at [417, 69] on link "Next »" at bounding box center [418, 69] width 31 height 16
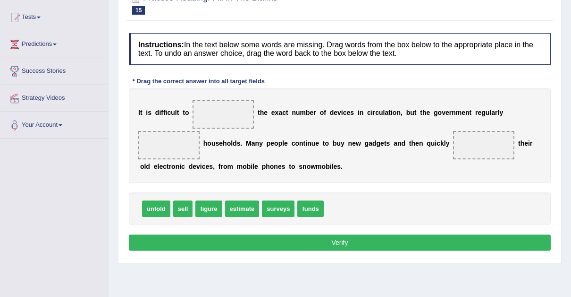
scroll to position [93, 0]
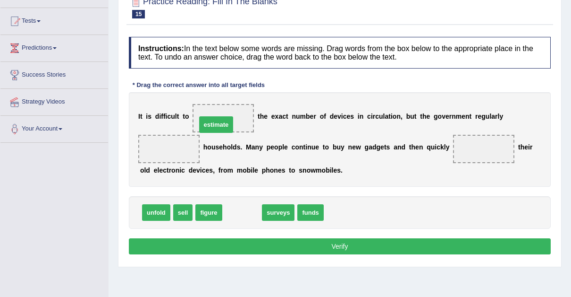
drag, startPoint x: 235, startPoint y: 210, endPoint x: 217, endPoint y: 123, distance: 88.8
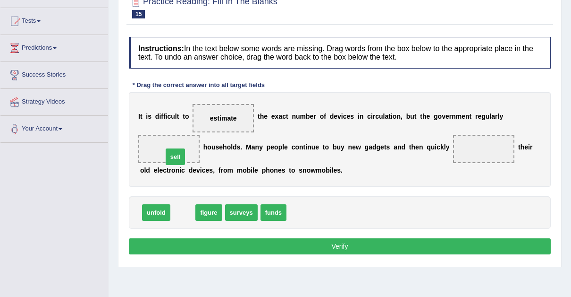
drag, startPoint x: 177, startPoint y: 211, endPoint x: 170, endPoint y: 155, distance: 56.2
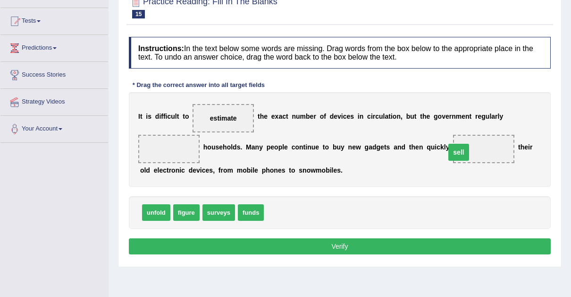
drag, startPoint x: 172, startPoint y: 151, endPoint x: 463, endPoint y: 154, distance: 290.9
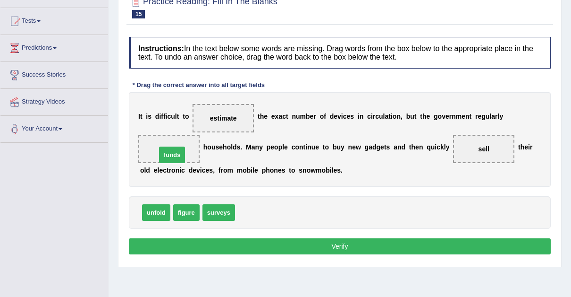
drag, startPoint x: 245, startPoint y: 212, endPoint x: 166, endPoint y: 153, distance: 98.2
click at [344, 242] on button "Verify" at bounding box center [340, 246] width 422 height 16
